Goal: Task Accomplishment & Management: Manage account settings

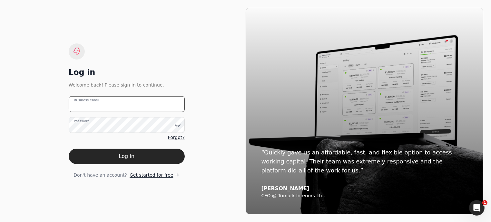
click at [151, 103] on email "Business email" at bounding box center [127, 104] width 116 height 16
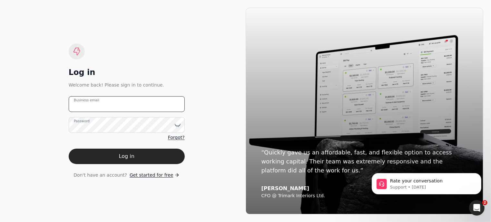
type email "[EMAIL_ADDRESS][DOMAIN_NAME]"
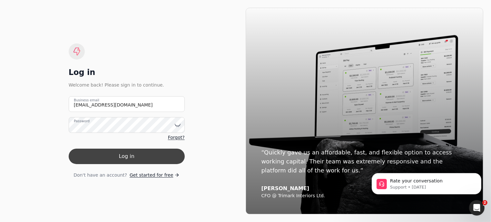
click at [132, 156] on button "Log in" at bounding box center [127, 156] width 116 height 15
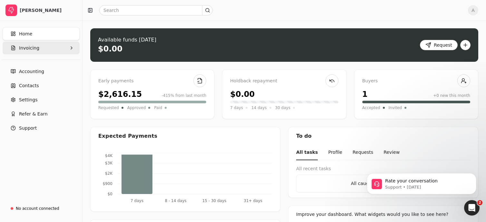
click at [47, 45] on button "Invoicing" at bounding box center [41, 48] width 77 height 13
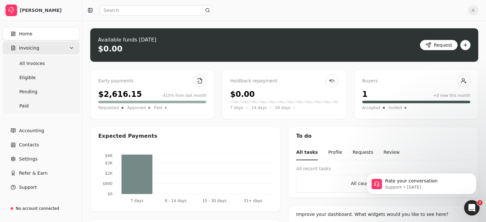
click at [54, 51] on button "Invoicing" at bounding box center [41, 48] width 77 height 13
